Goal: Find specific page/section

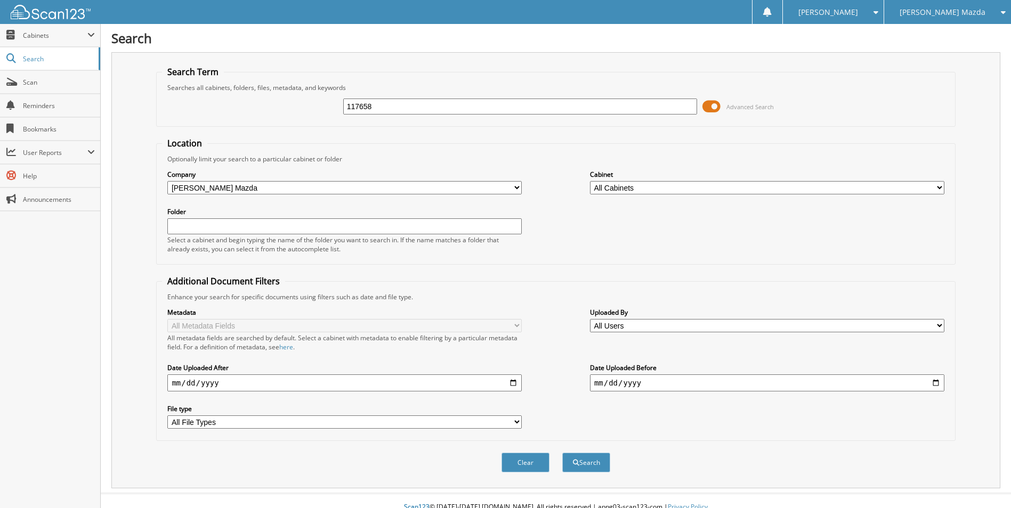
type input "117658"
click at [562, 453] on button "Search" at bounding box center [586, 463] width 48 height 20
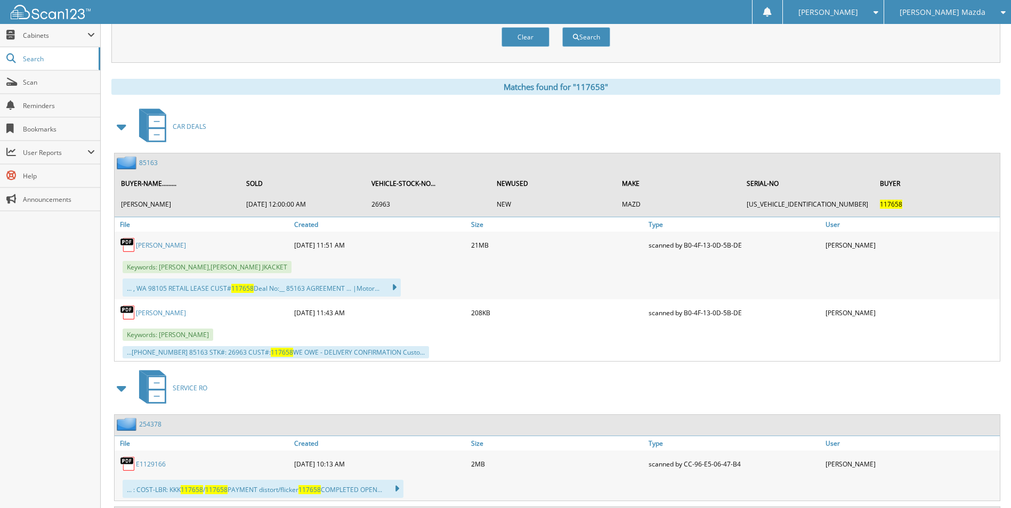
scroll to position [426, 0]
click at [151, 161] on link "85163" at bounding box center [148, 162] width 19 height 9
